Goal: Task Accomplishment & Management: Complete application form

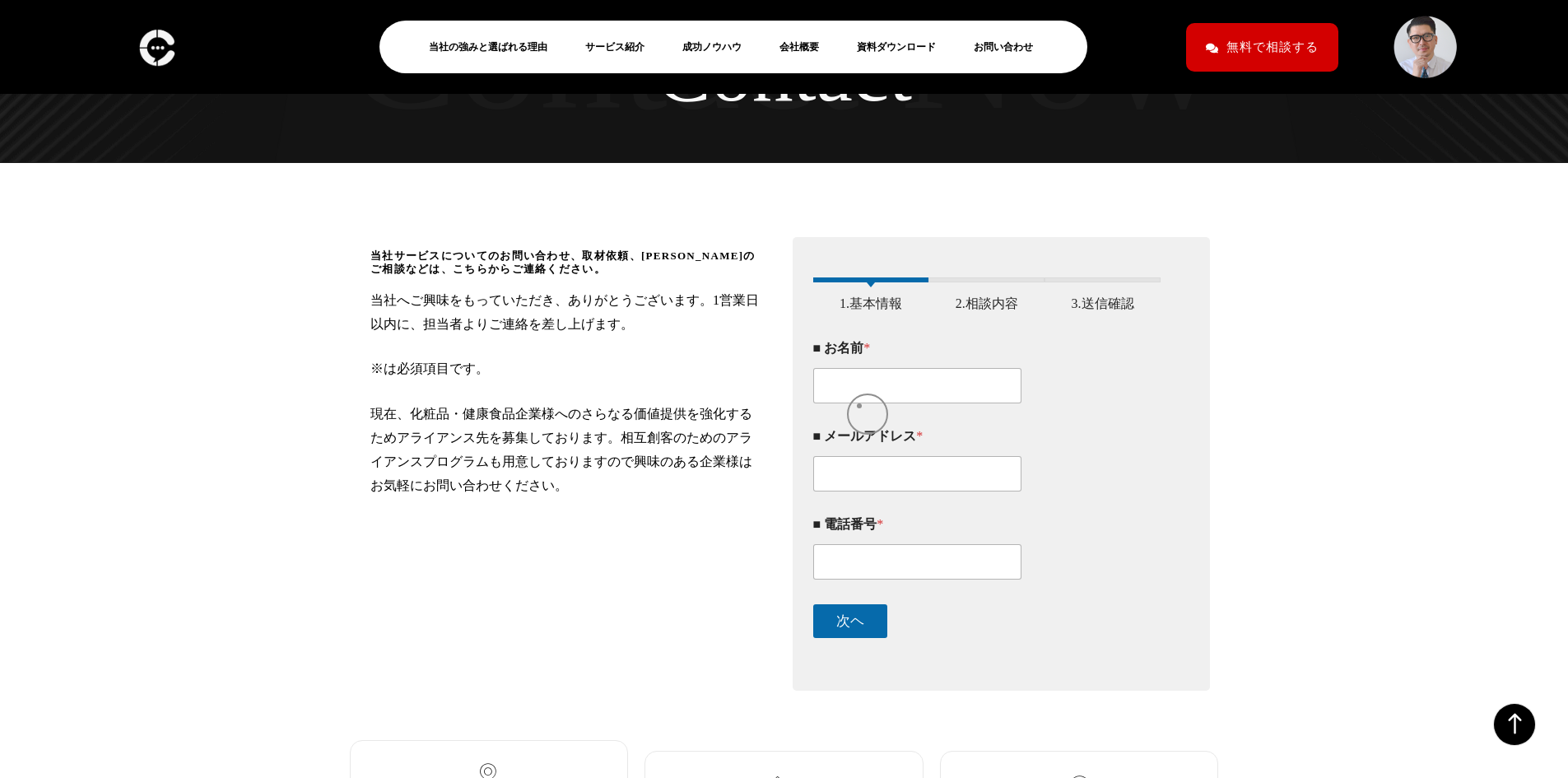
scroll to position [165, 0]
click at [859, 399] on input "■ お名前 *" at bounding box center [917, 384] width 209 height 35
type input "[PERSON_NAME]"
type input "[EMAIL_ADDRESS][DOMAIN_NAME]"
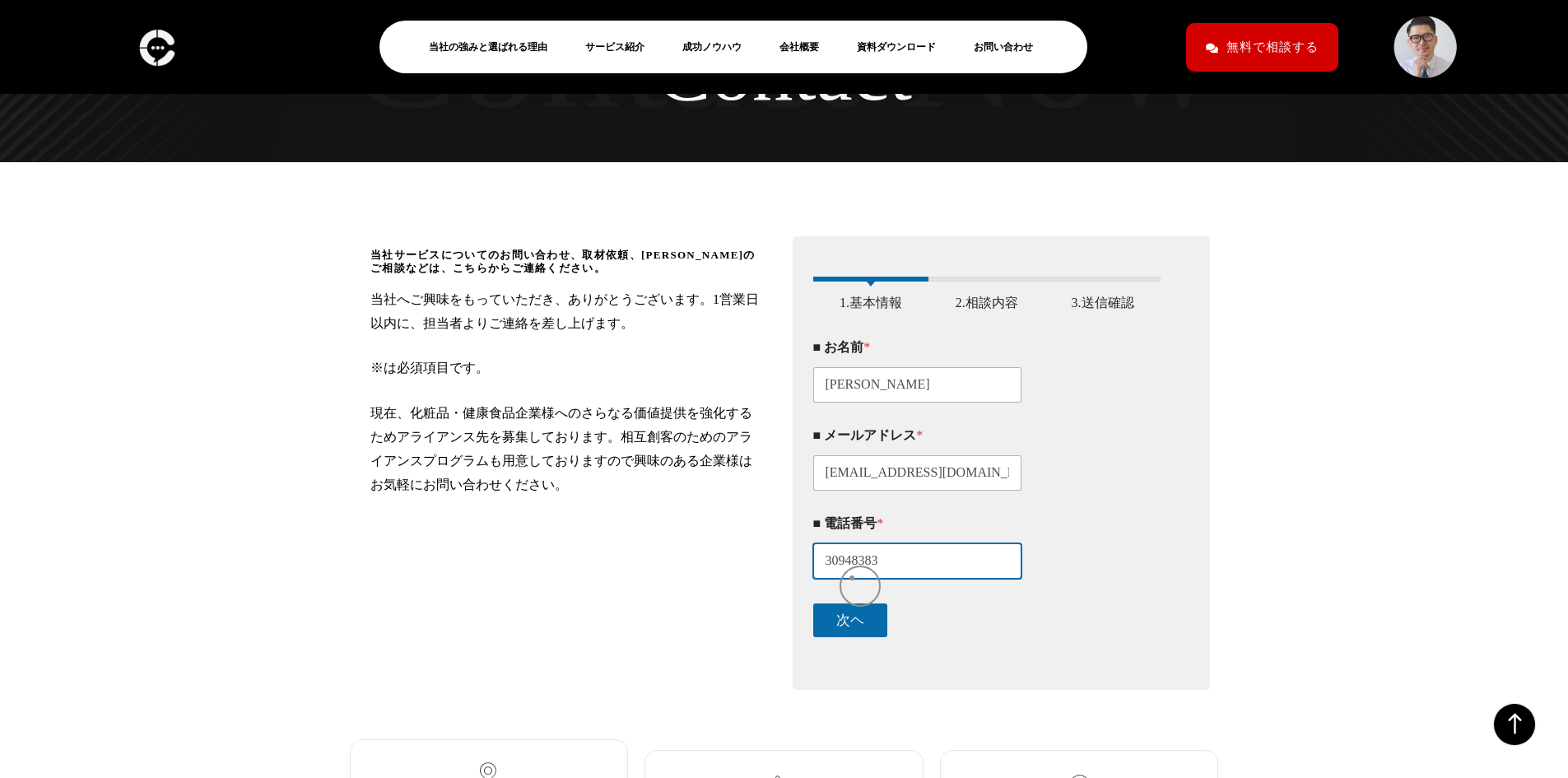
click at [852, 578] on input "30948383" at bounding box center [917, 561] width 209 height 35
type input "09030948383"
click at [864, 630] on button "次ヘ" at bounding box center [850, 620] width 74 height 34
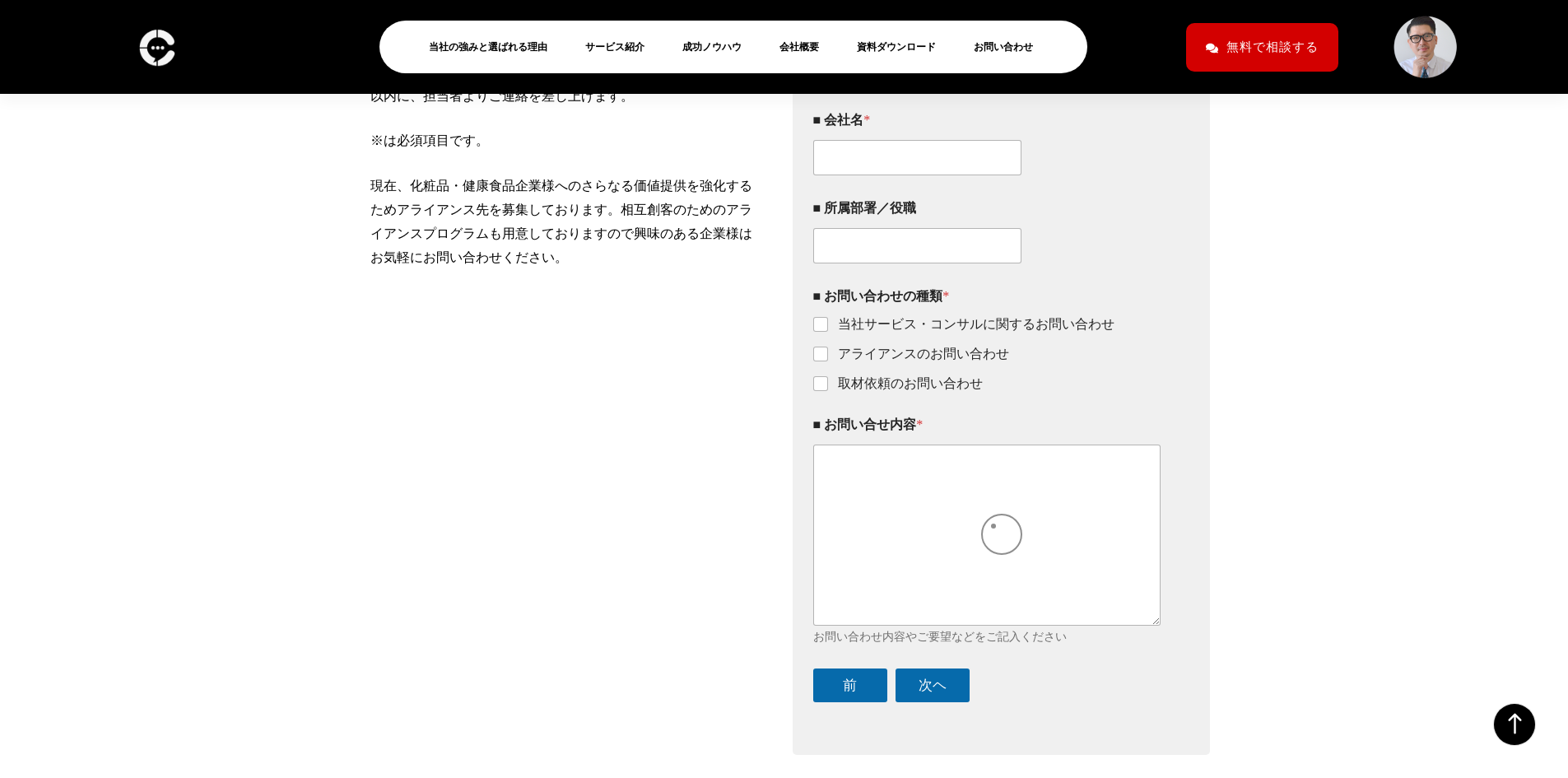
scroll to position [395, 0]
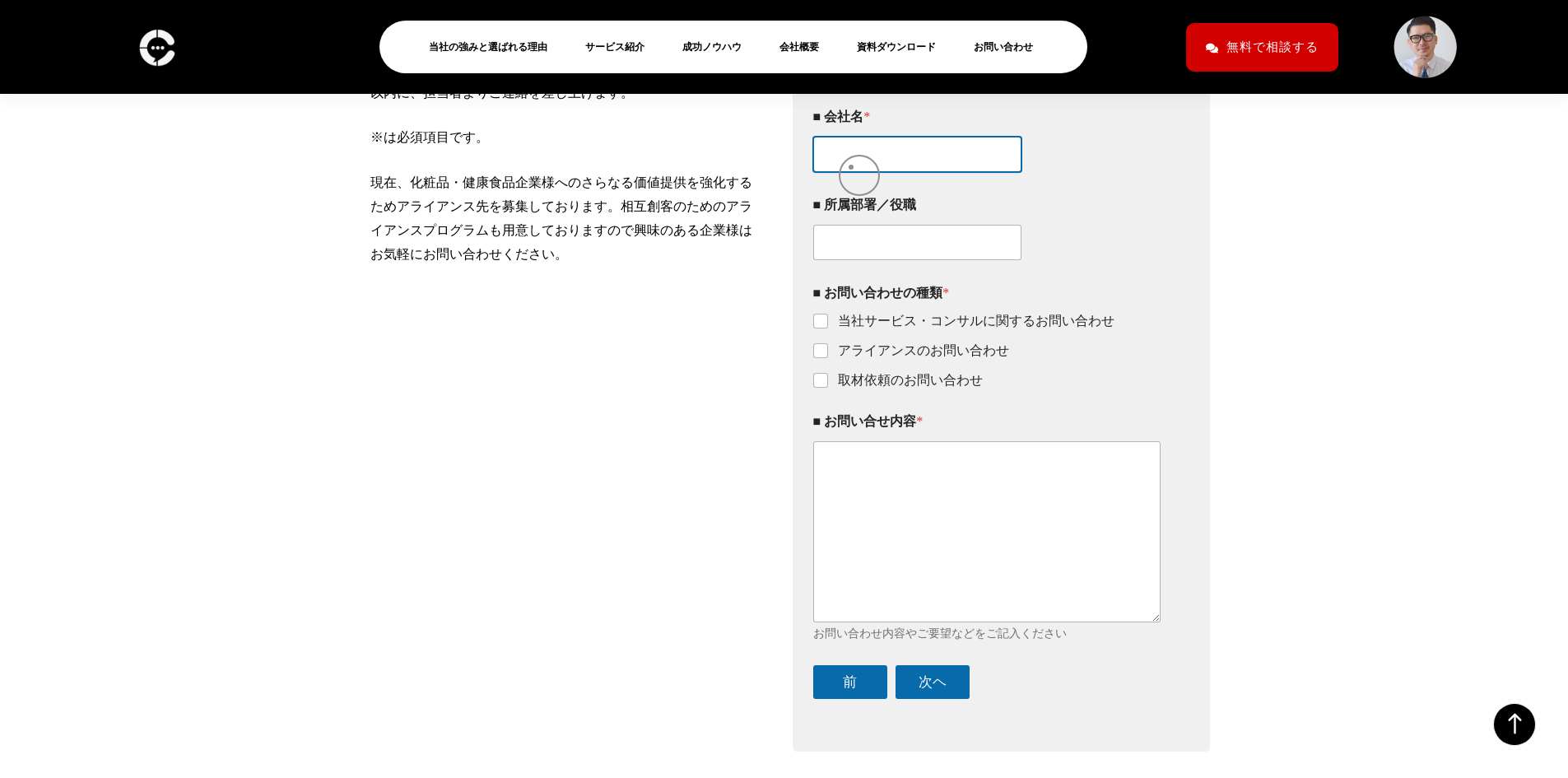
click at [851, 168] on input "■ 会社名 *" at bounding box center [917, 154] width 209 height 35
type input "株式会社ラシク"
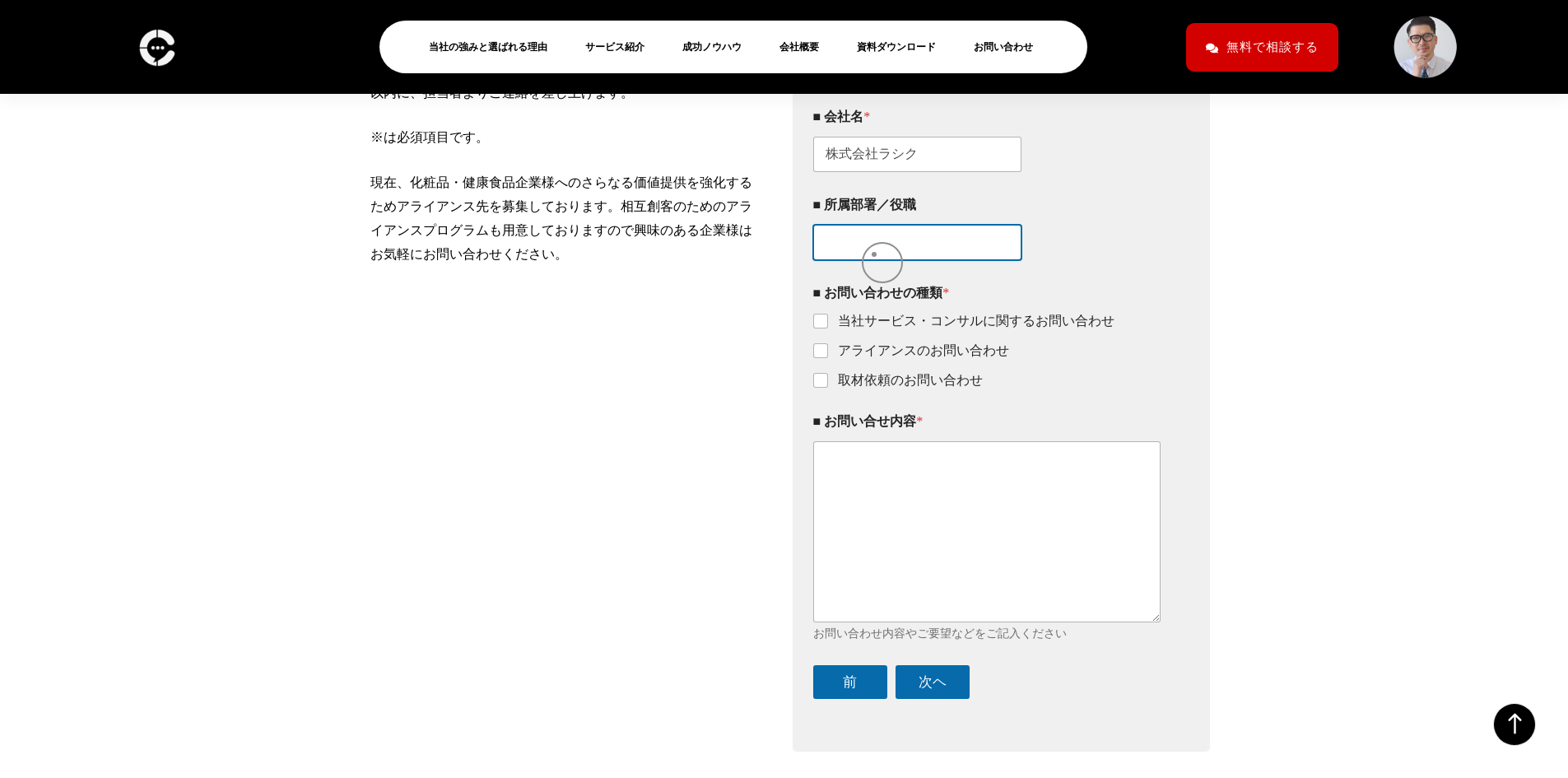
click at [874, 255] on input "■ 所属部署／役職" at bounding box center [917, 242] width 209 height 35
type input "SNSマーケティング事業マネージャー"
click at [817, 358] on input "アライアンスのお問い合わせ" at bounding box center [821, 351] width 14 height 14
checkbox input "true"
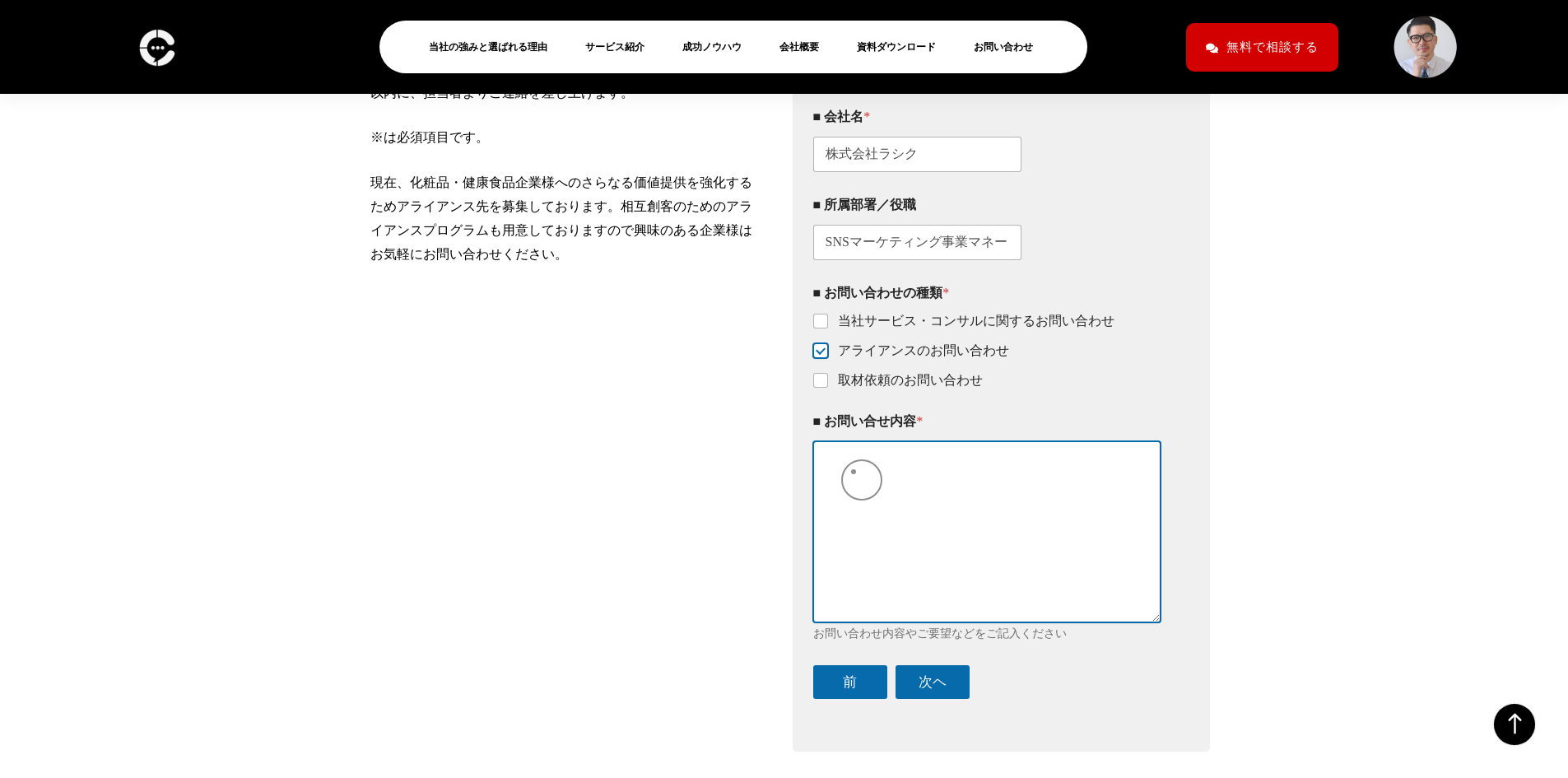
click at [854, 472] on textarea "■ お問い合せ内容 *" at bounding box center [987, 531] width 349 height 180
paste textarea "【loremipsumdolorsi】 ametc adipiscingelit。 seddoeiusmodtem。 in、utlaboreetdolore「…"
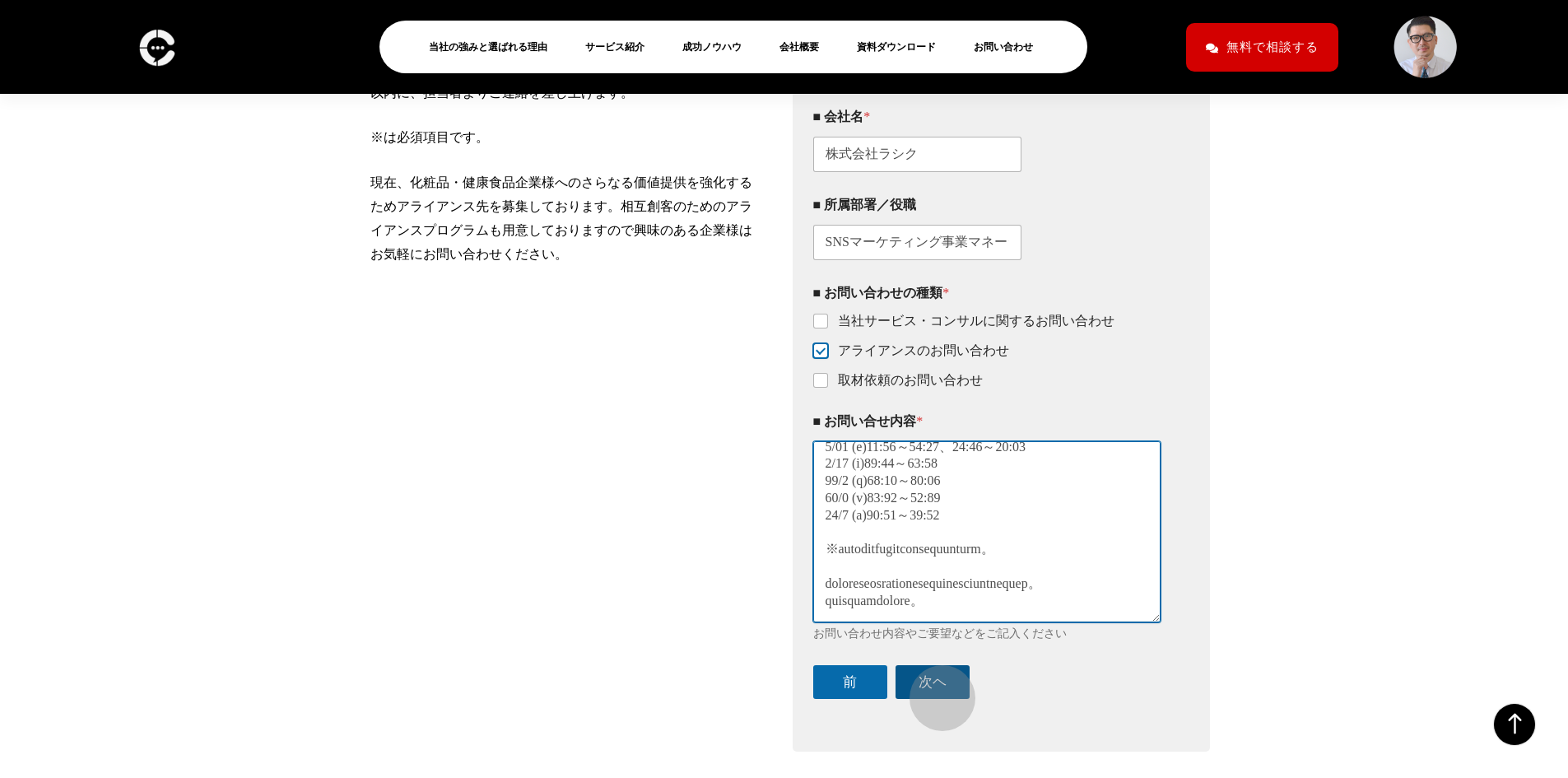
type textarea "【loremipsumdolorsi】 ametc adipiscingelit。 seddoeiusmodtem。 in、utlaboreetdolore「…"
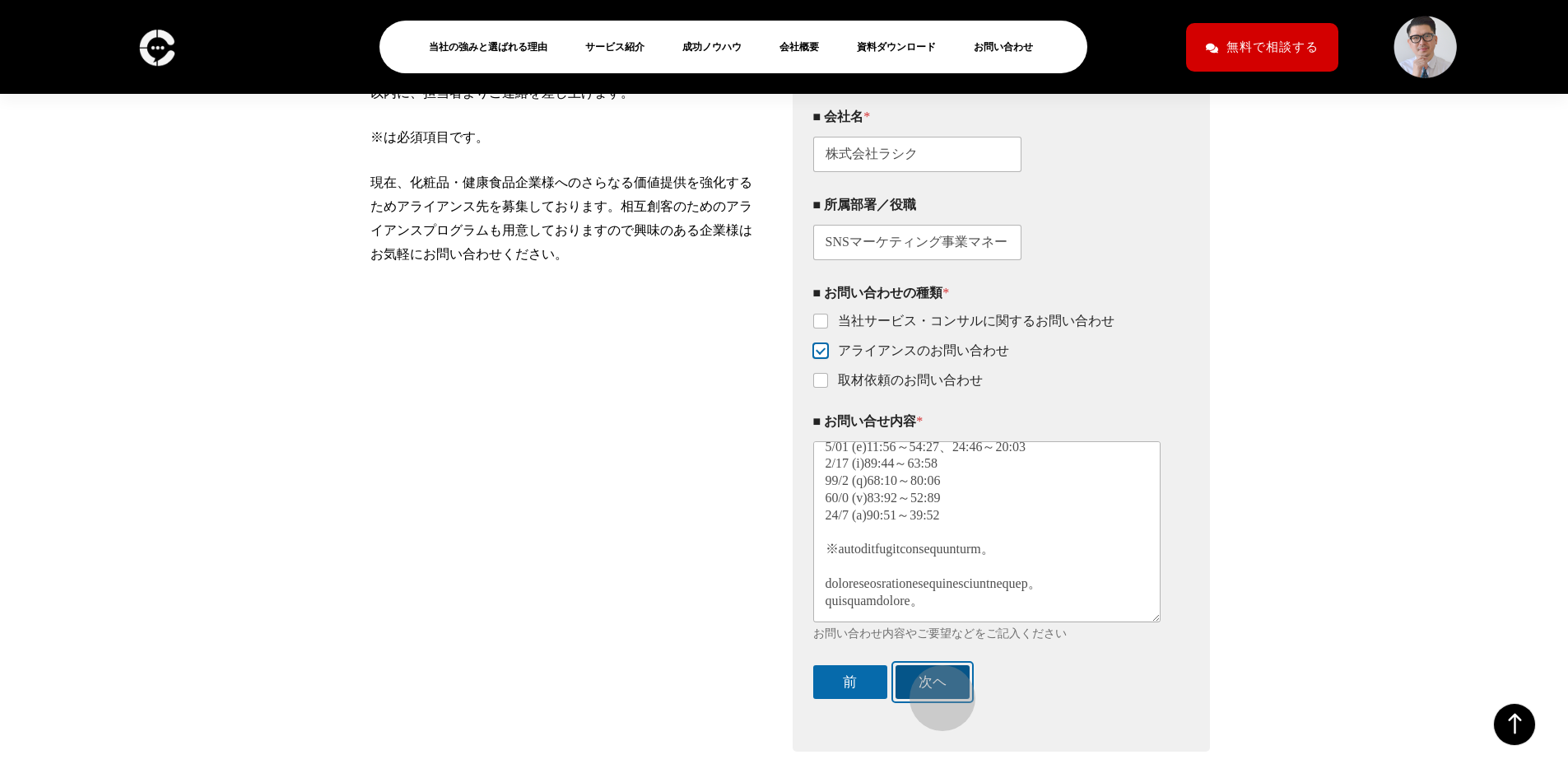
click at [934, 690] on button "次ヘ" at bounding box center [932, 682] width 74 height 34
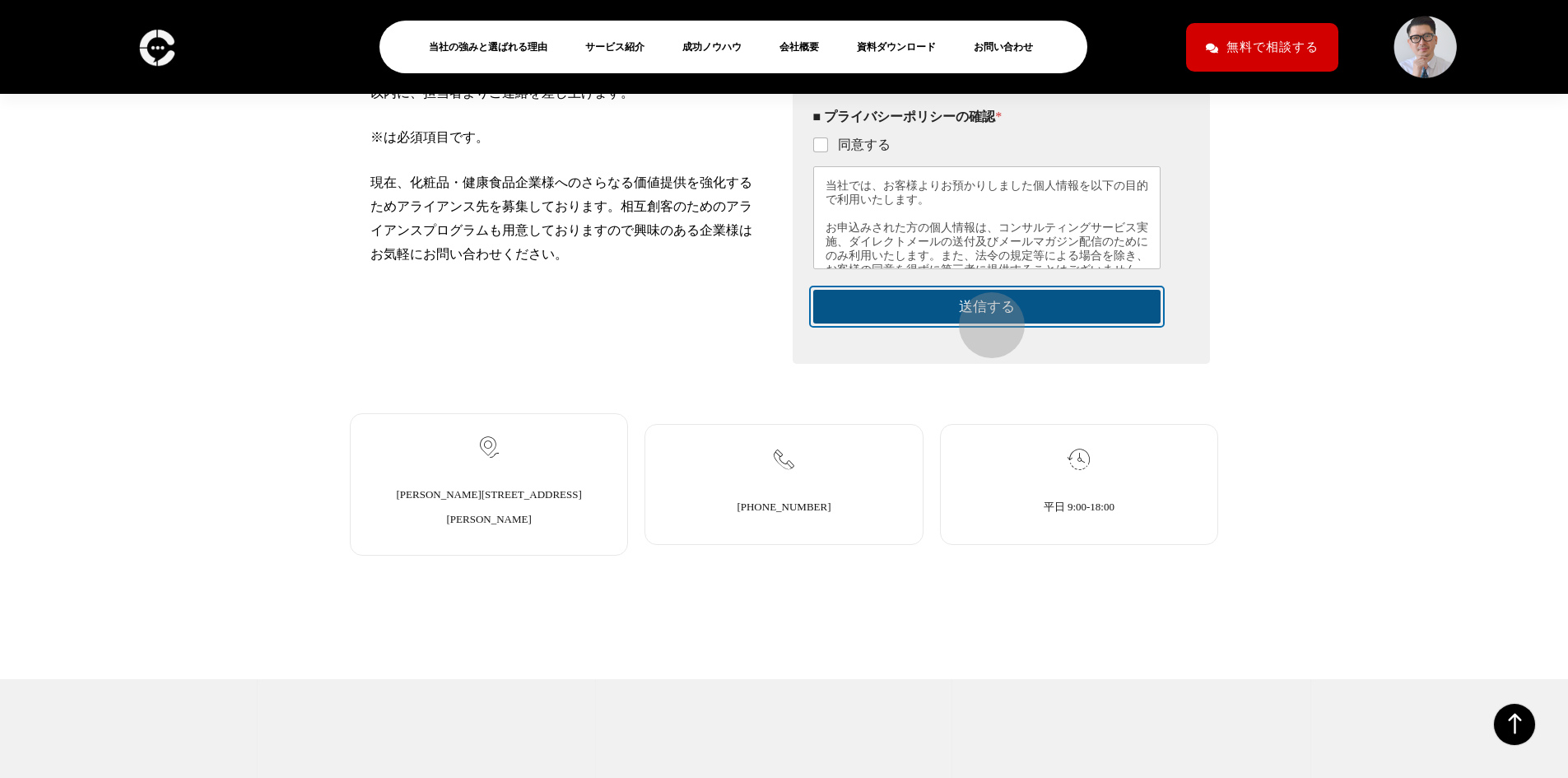
click at [983, 317] on button "送信する" at bounding box center [987, 306] width 349 height 34
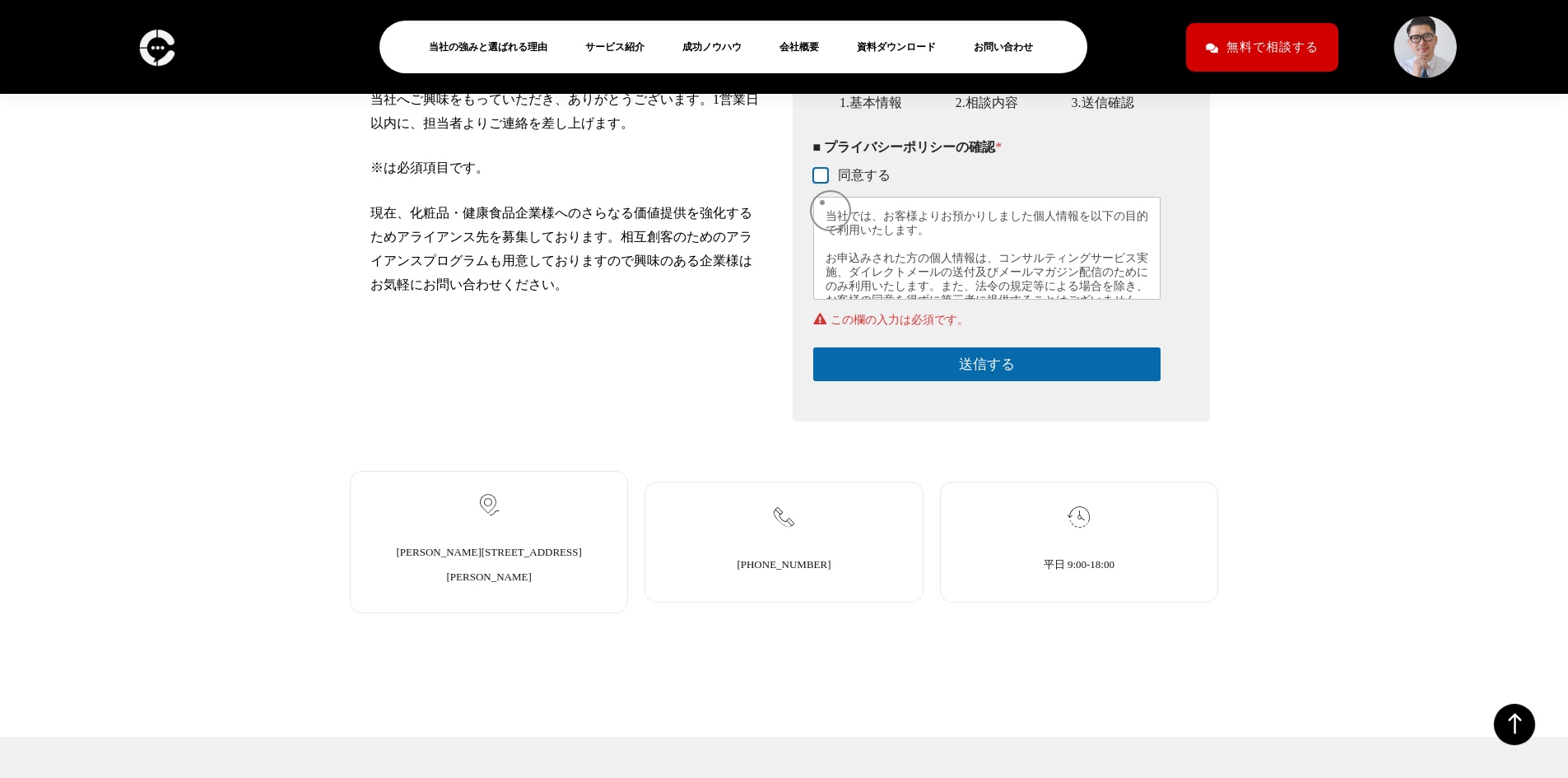
scroll to position [363, 0]
click at [824, 185] on input "同意する" at bounding box center [821, 178] width 14 height 14
checkbox input "true"
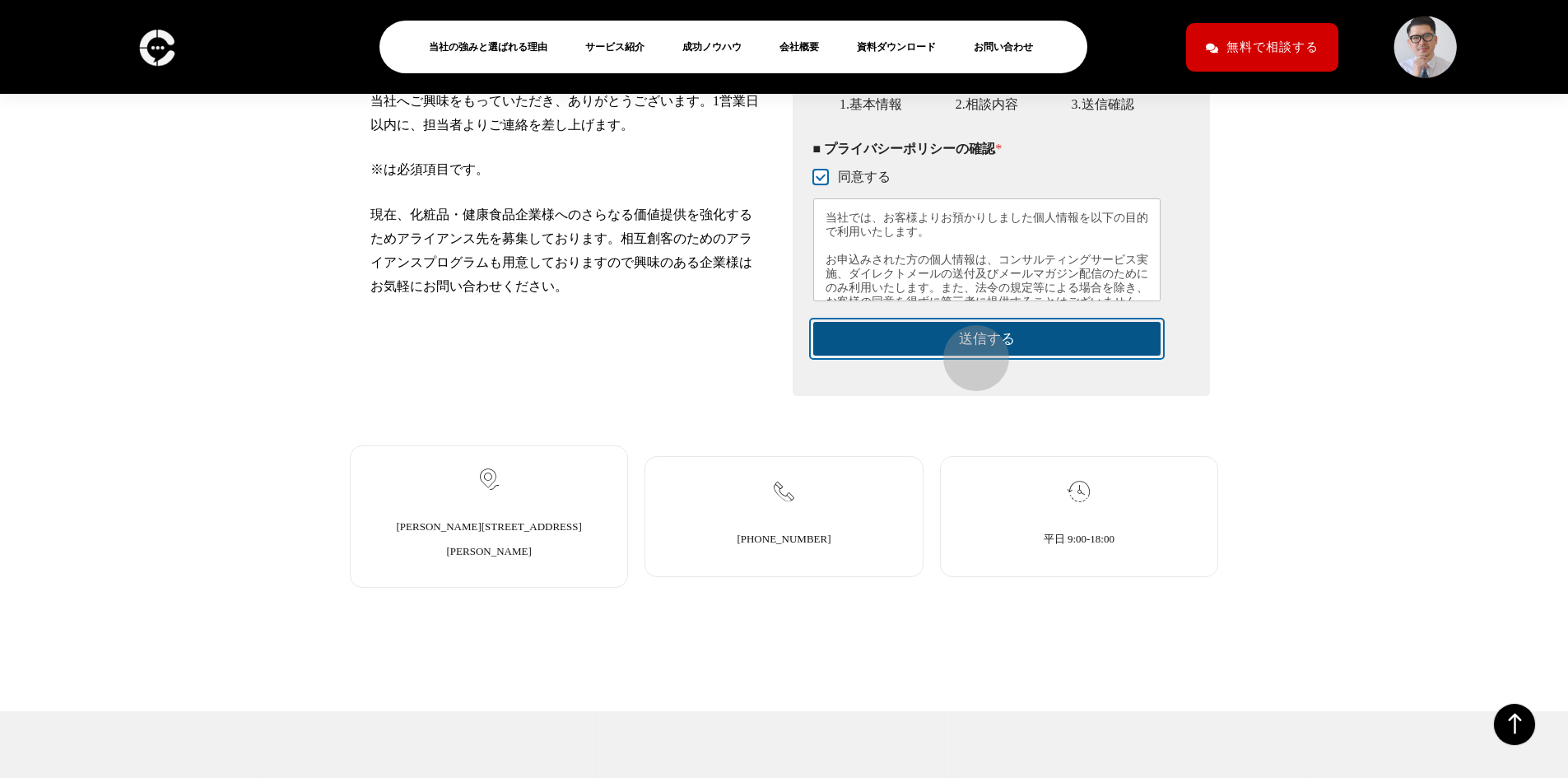
click at [968, 350] on button "送信する" at bounding box center [987, 338] width 349 height 34
